Goal: Find specific page/section: Find specific page/section

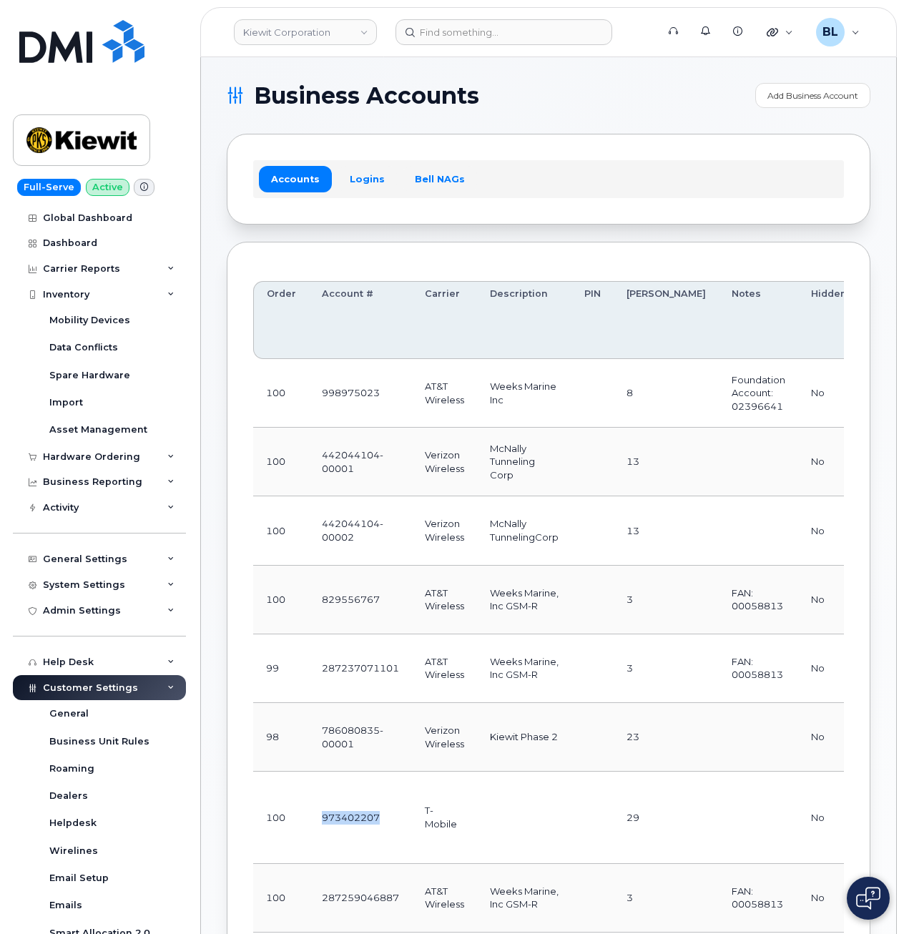
click at [482, 319] on th "Description" at bounding box center [524, 320] width 94 height 78
click at [419, 398] on td "AT&T Wireless" at bounding box center [444, 393] width 65 height 69
click at [107, 271] on div "Carrier Reports" at bounding box center [81, 268] width 77 height 11
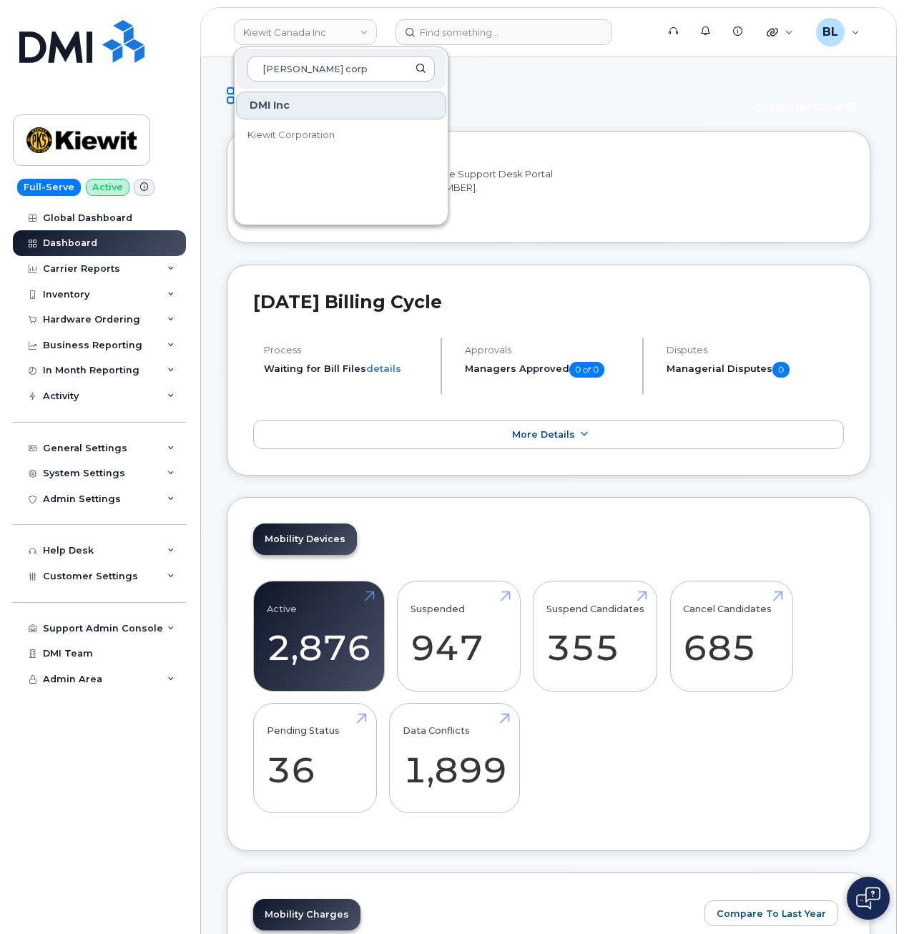
click at [496, 551] on div "Mobility Devices Active 2,876 -23% Suspended 947 273% Suspend Candidates 355 Ca…" at bounding box center [549, 674] width 644 height 354
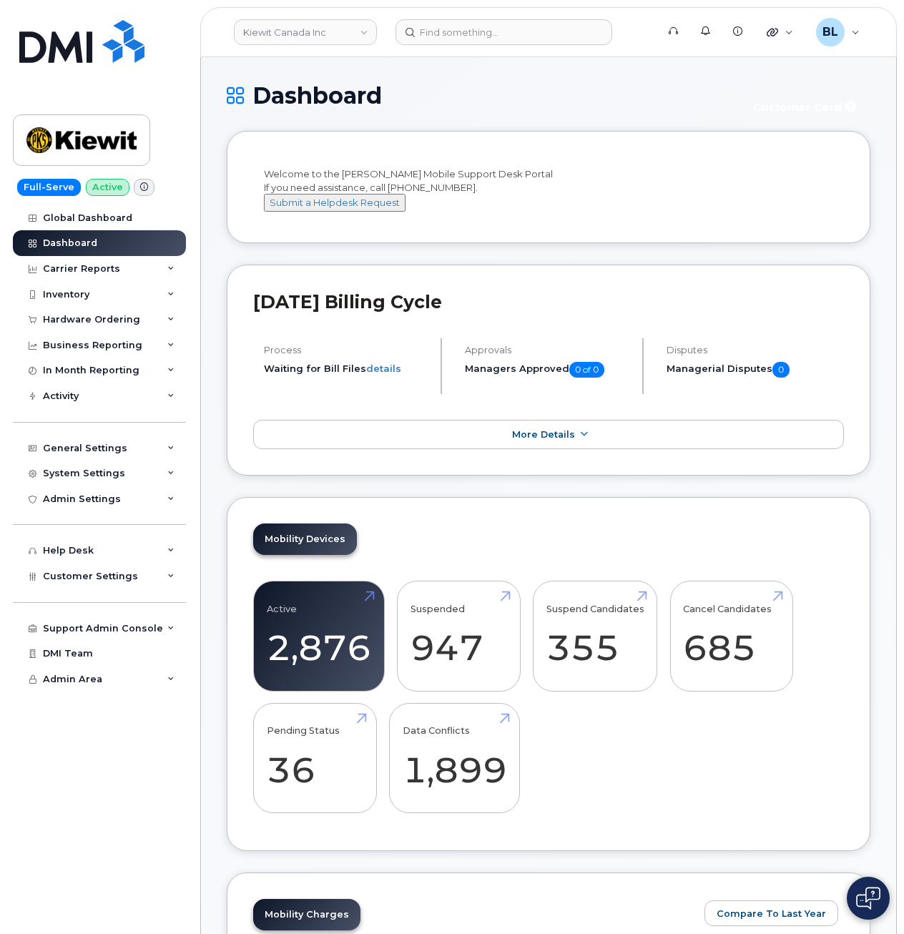
drag, startPoint x: 140, startPoint y: 758, endPoint x: 149, endPoint y: 722, distance: 37.6
click at [140, 758] on div "Global Dashboard Dashboard Carrier Reports Monthly Billing Data Daily Data Pool…" at bounding box center [101, 570] width 177 height 730
click at [602, 187] on div "Welcome to the Kiewit Mobile Support Desk Portal If you need assistance, call 8…" at bounding box center [548, 189] width 569 height 44
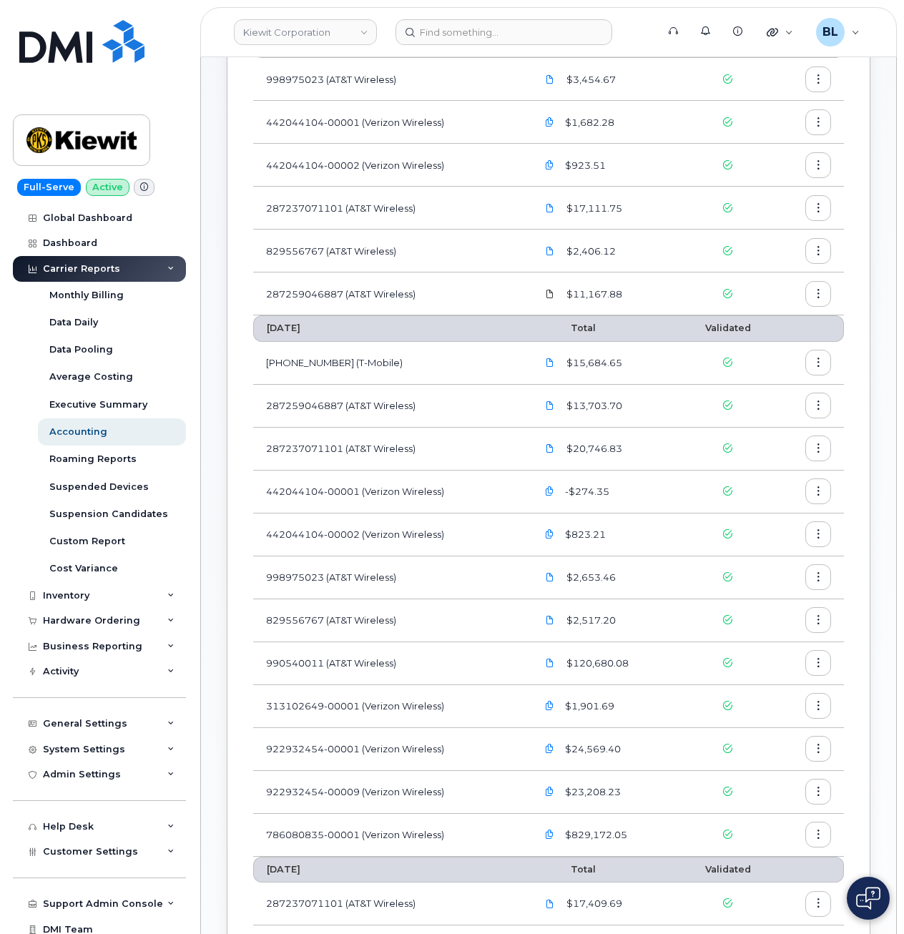
scroll to position [191, 0]
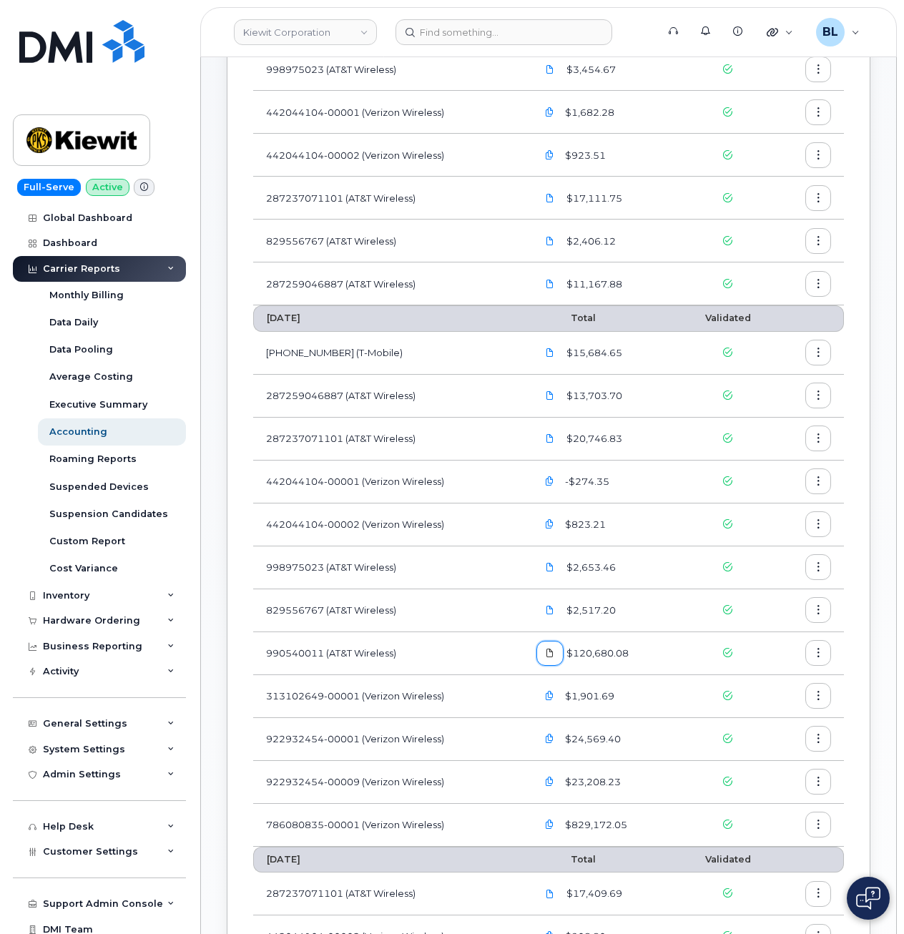
click at [552, 652] on icon at bounding box center [550, 653] width 9 height 9
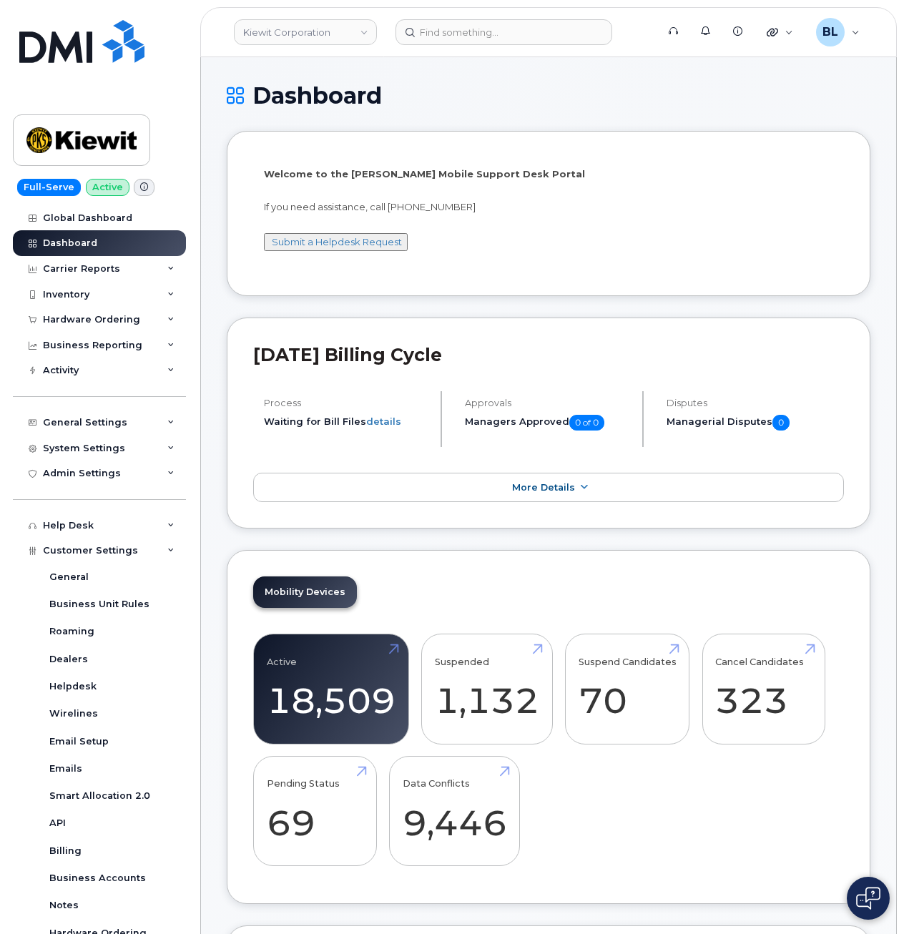
scroll to position [137, 0]
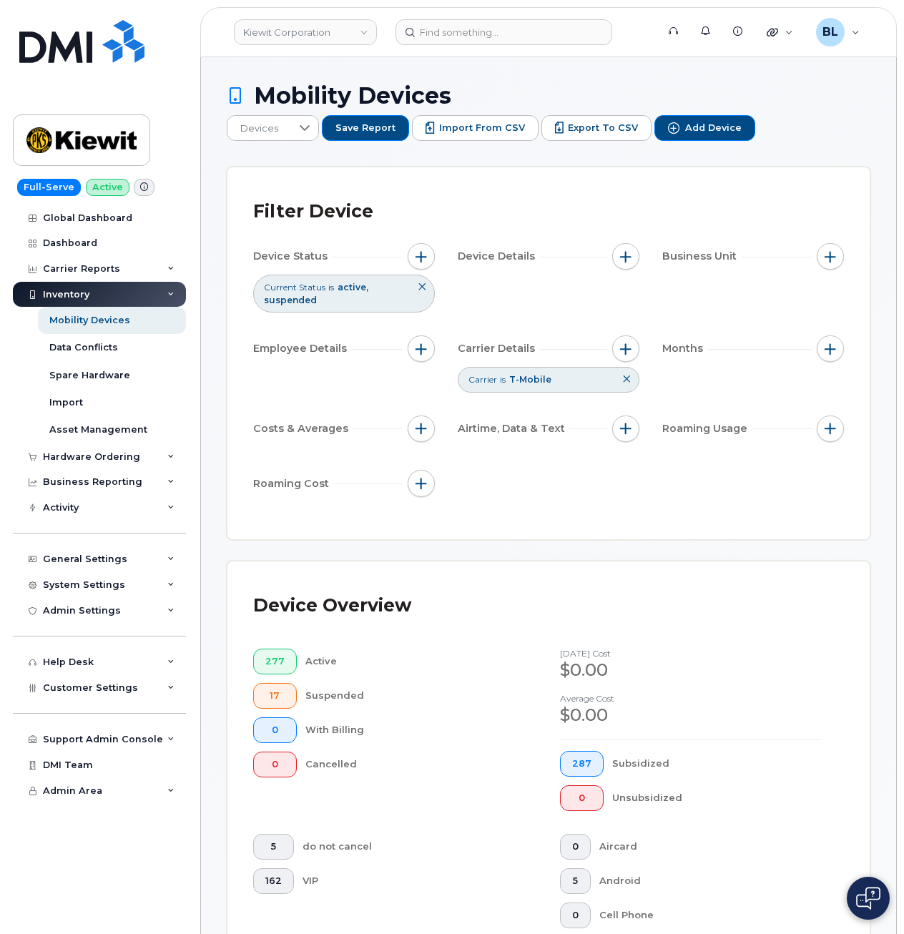
scroll to position [381, 0]
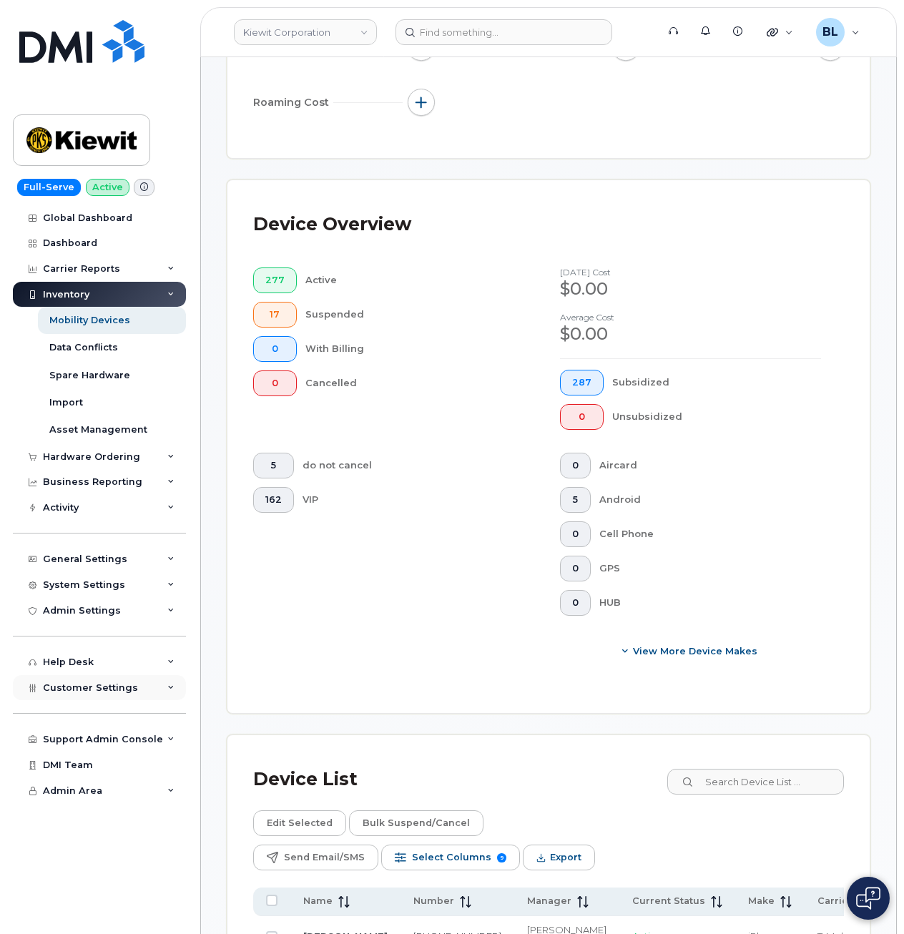
click at [97, 688] on span "Customer Settings" at bounding box center [90, 687] width 95 height 11
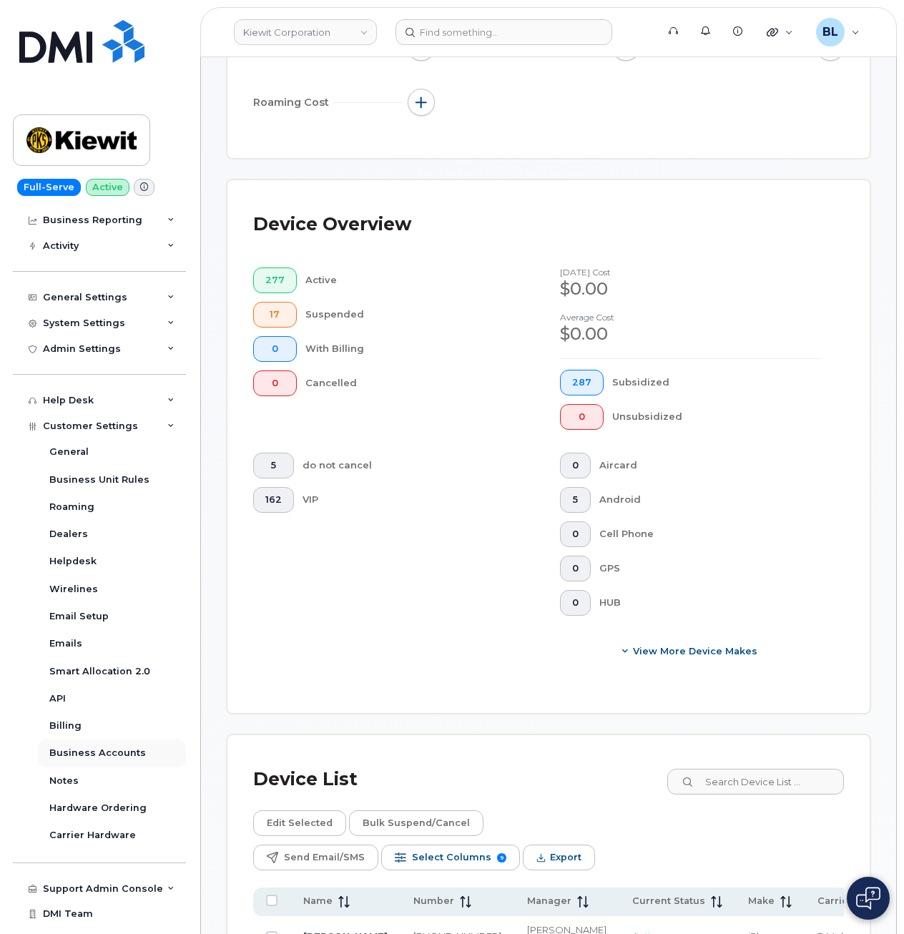
scroll to position [279, 0]
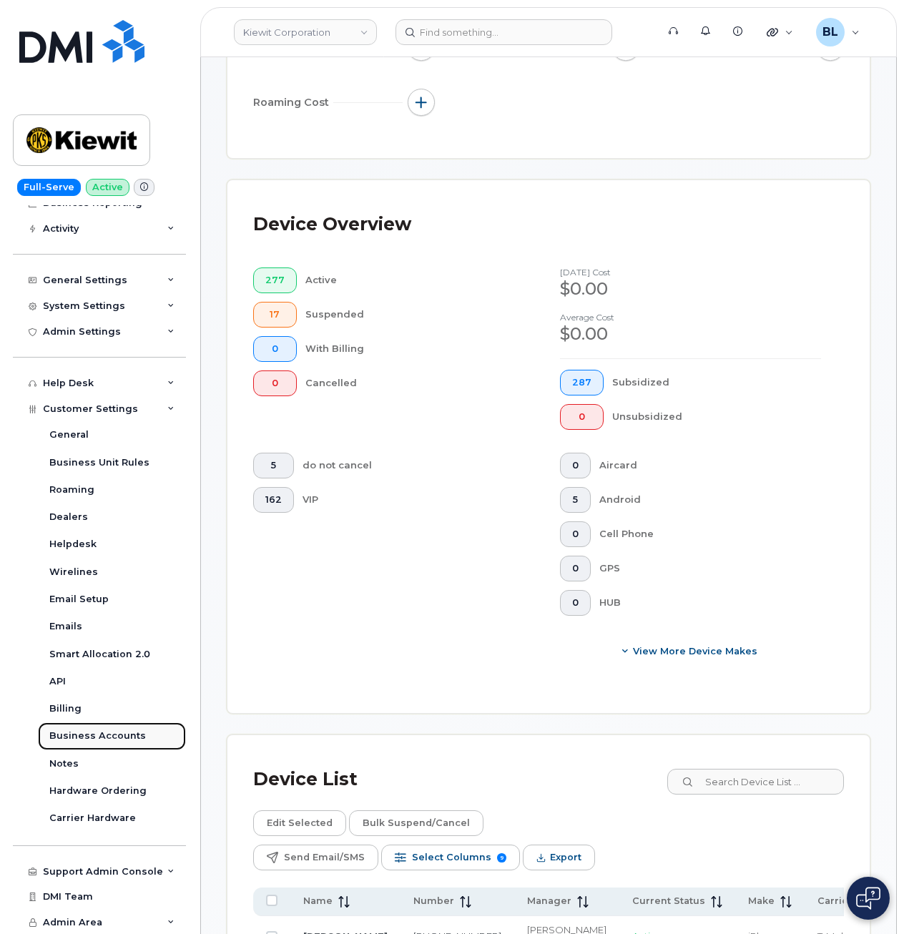
click at [127, 737] on div "Business Accounts" at bounding box center [97, 736] width 97 height 13
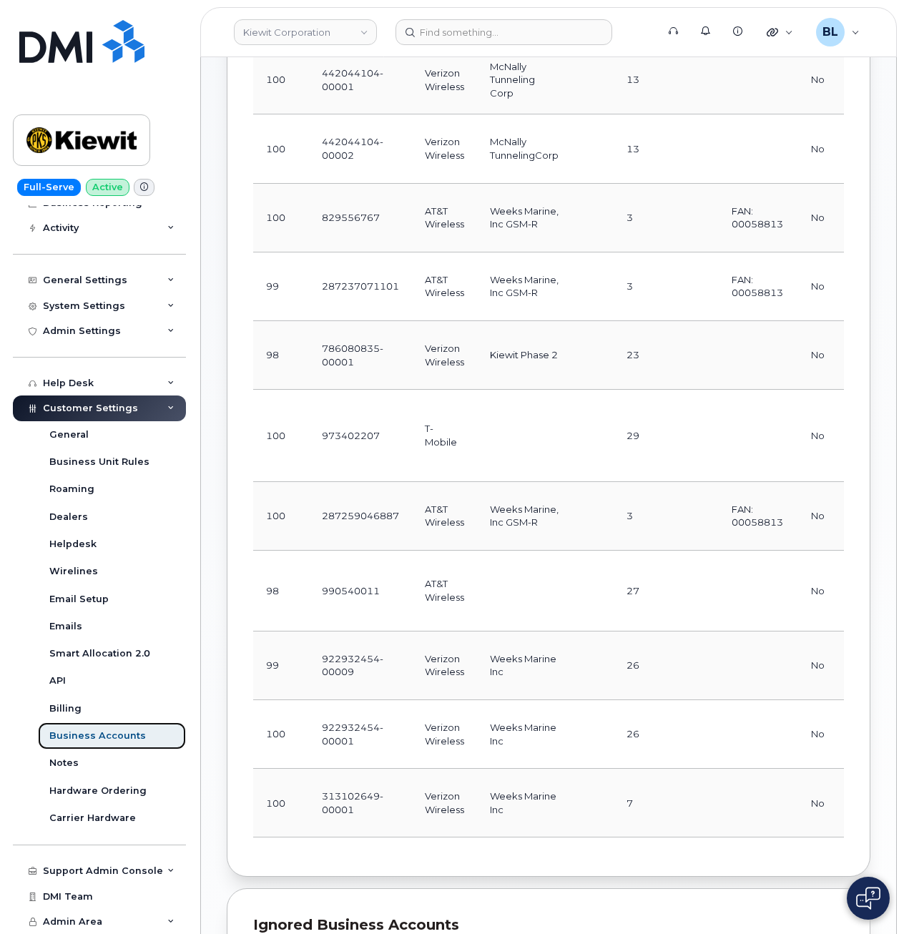
scroll to position [191, 0]
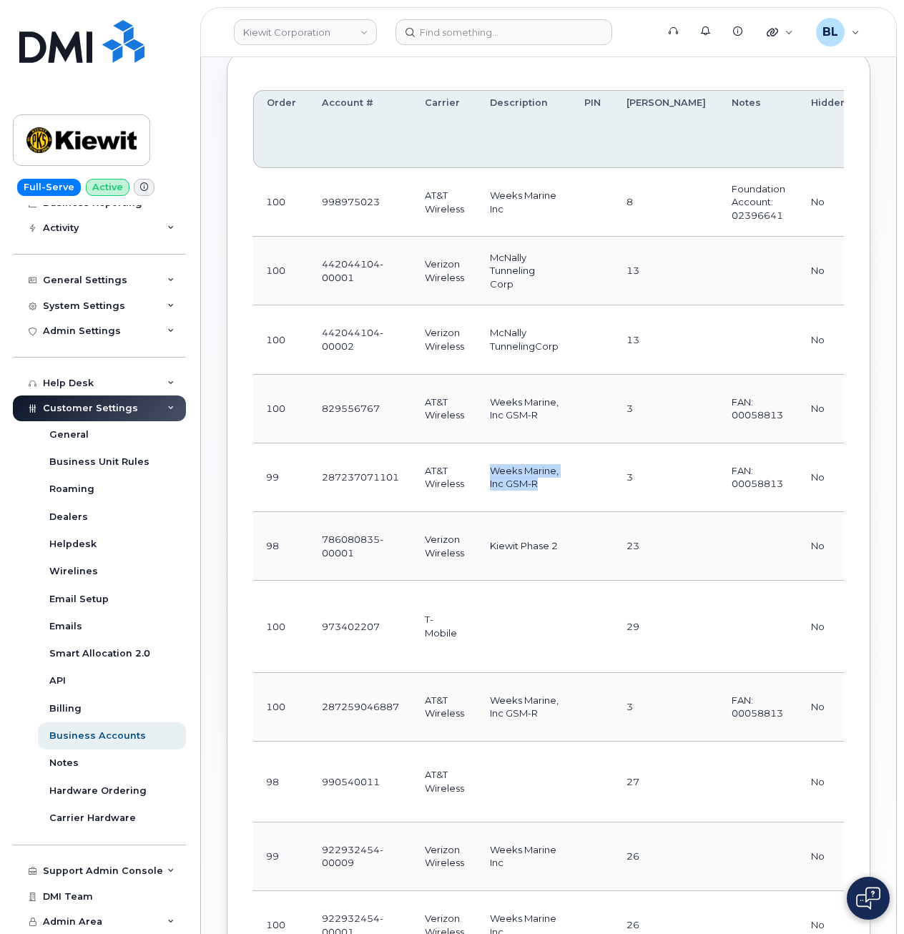
drag, startPoint x: 555, startPoint y: 487, endPoint x: 485, endPoint y: 468, distance: 72.7
click at [484, 468] on td "Weeks Marine, Inc GSM-R" at bounding box center [524, 477] width 94 height 69
copy td "Weeks Marine, Inc GSM-R"
